Goal: Check status: Check status

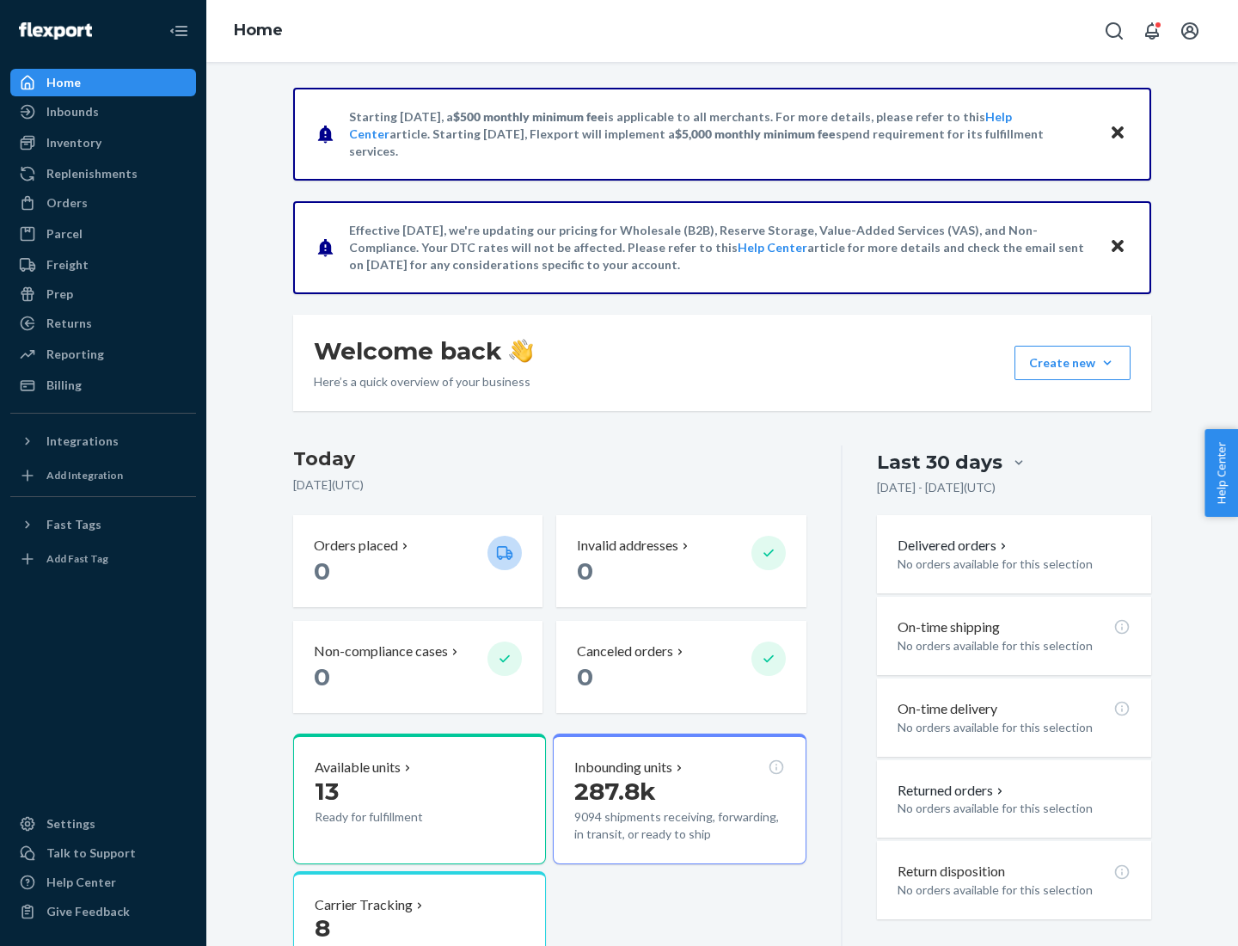
click at [1108, 363] on button "Create new Create new inbound Create new order Create new product" at bounding box center [1073, 363] width 116 height 34
click at [71, 112] on div "Inbounds" at bounding box center [72, 111] width 52 height 17
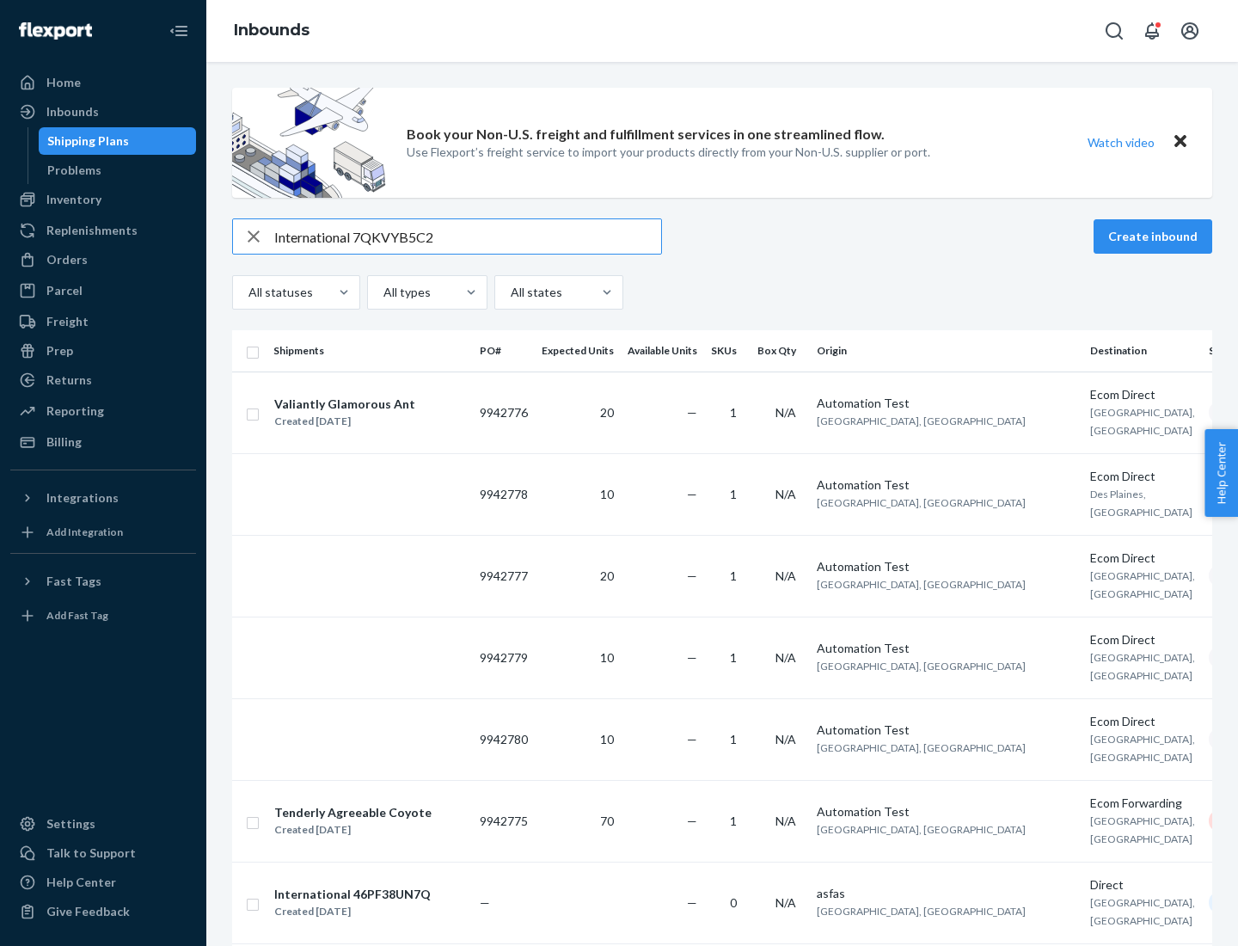
type input "International 7QKVYB5C29"
click at [381, 413] on div "Created [DATE]" at bounding box center [344, 421] width 141 height 17
